Goal: Task Accomplishment & Management: Manage account settings

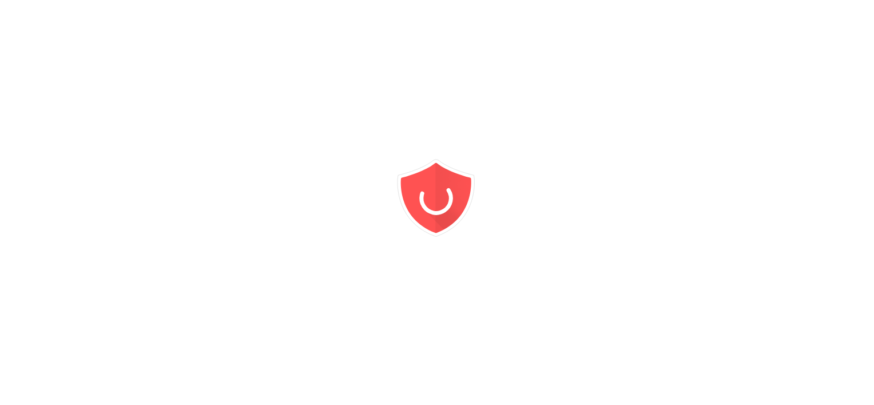
drag, startPoint x: 0, startPoint y: 0, endPoint x: 628, endPoint y: 210, distance: 662.1
click at [628, 210] on div at bounding box center [437, 202] width 874 height 405
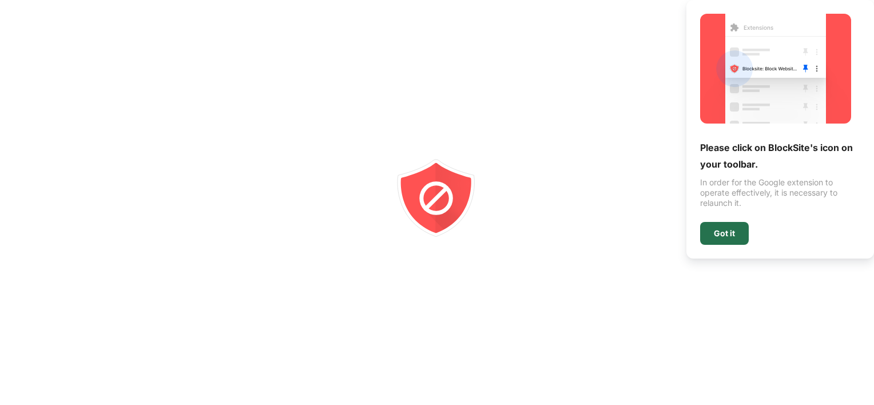
click at [714, 238] on div "Got it" at bounding box center [724, 233] width 21 height 9
click at [718, 244] on div "Got it" at bounding box center [724, 233] width 49 height 23
